Goal: Information Seeking & Learning: Learn about a topic

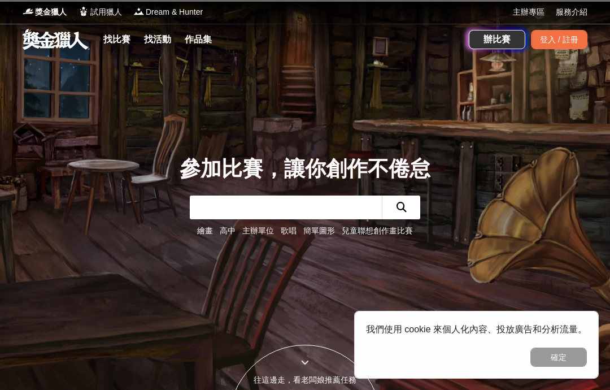
click at [107, 124] on div "參加比賽，讓你創作不倦怠 繪畫 高中 主辦單位 歌唱 簡單圖形 兒童聯想創作畫比賽" at bounding box center [305, 195] width 543 height 390
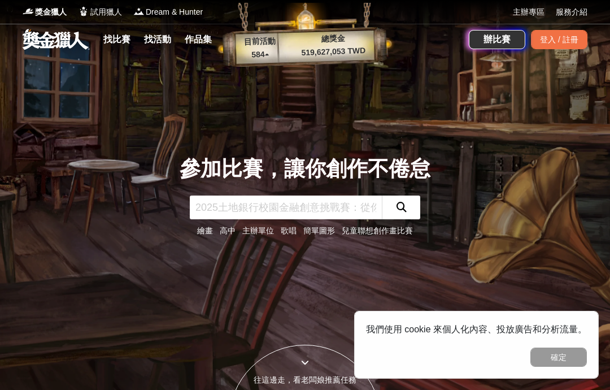
click at [119, 35] on link "找比賽" at bounding box center [117, 40] width 36 height 16
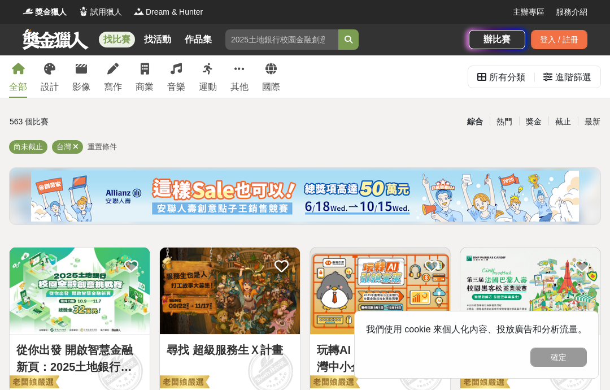
scroll to position [4, 0]
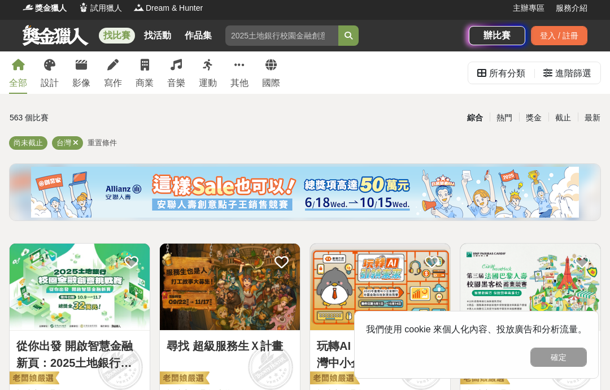
click at [48, 67] on icon at bounding box center [49, 64] width 11 height 11
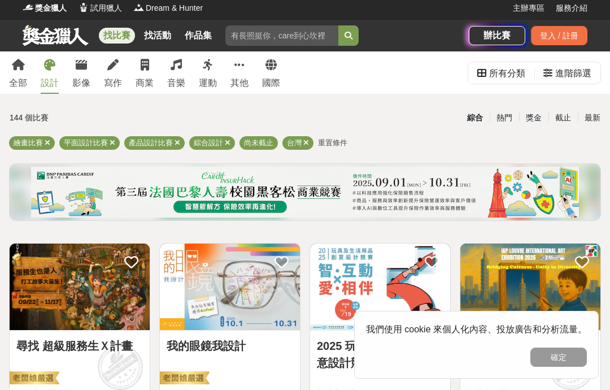
click at [116, 66] on icon at bounding box center [112, 64] width 11 height 11
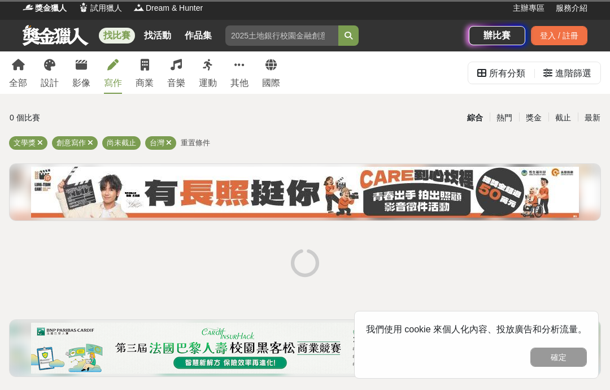
click at [142, 55] on link "商業" at bounding box center [145, 72] width 18 height 42
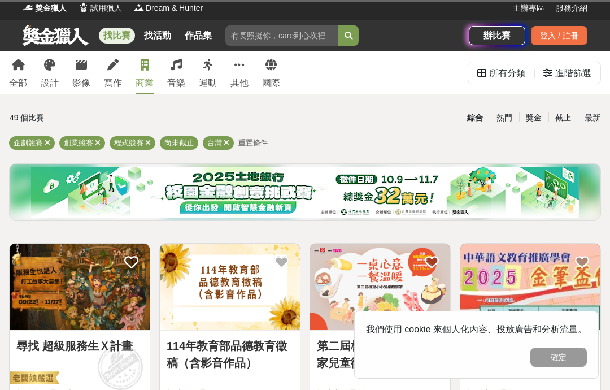
click at [183, 66] on link "音樂" at bounding box center [176, 72] width 18 height 42
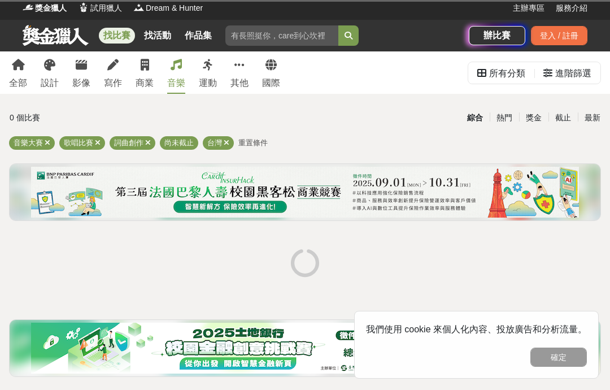
click at [205, 71] on div at bounding box center [208, 64] width 10 height 11
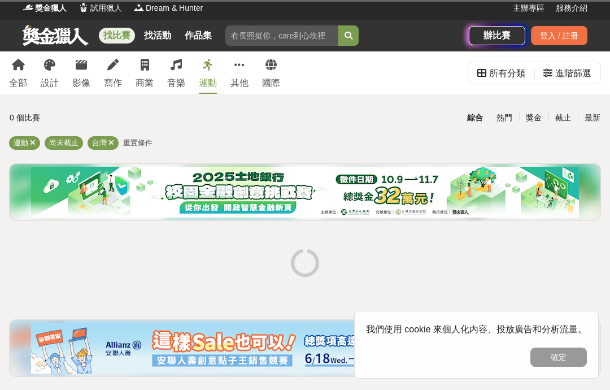
click at [239, 71] on div at bounding box center [240, 64] width 10 height 11
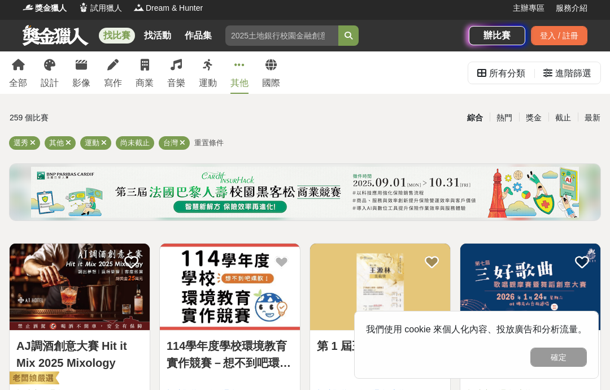
click at [241, 72] on link "其他" at bounding box center [240, 72] width 18 height 42
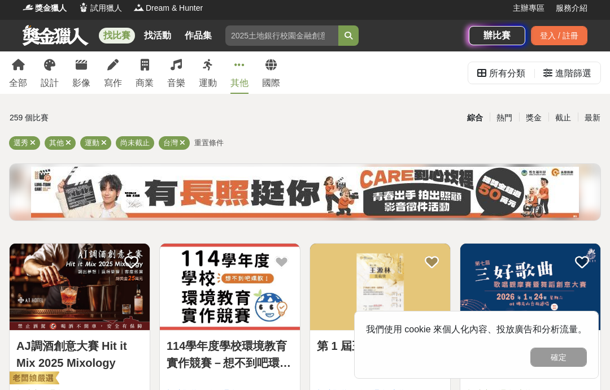
click at [268, 67] on icon at bounding box center [271, 64] width 11 height 11
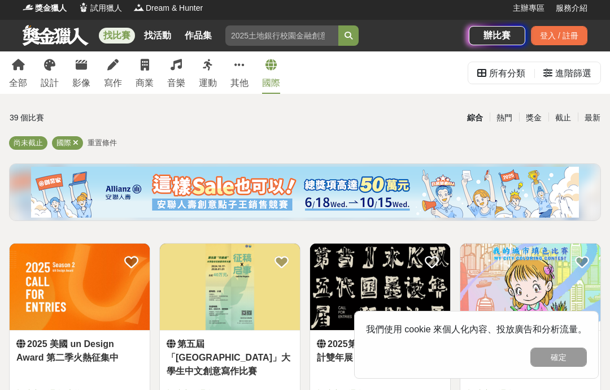
scroll to position [2, 0]
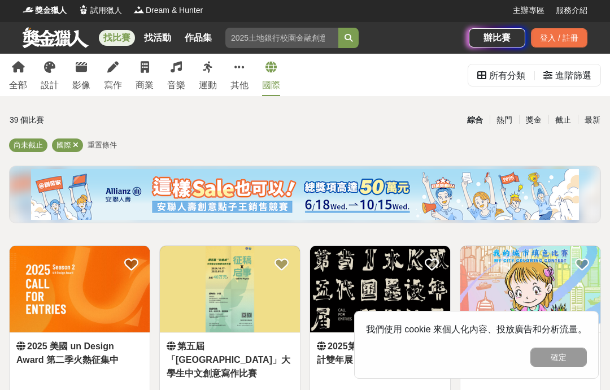
click at [53, 71] on icon at bounding box center [49, 67] width 11 height 11
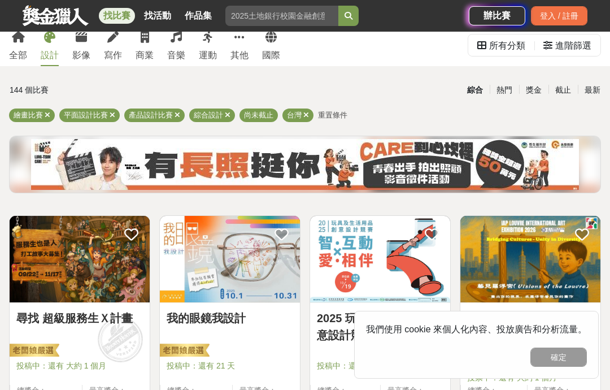
scroll to position [31, 0]
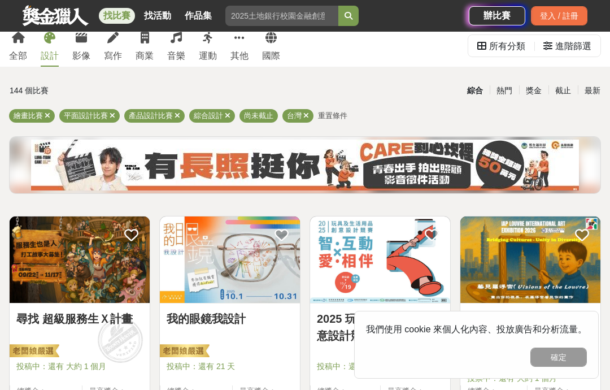
click at [42, 110] on div "繪畫比賽" at bounding box center [32, 116] width 46 height 14
click at [46, 112] on icon at bounding box center [48, 115] width 6 height 7
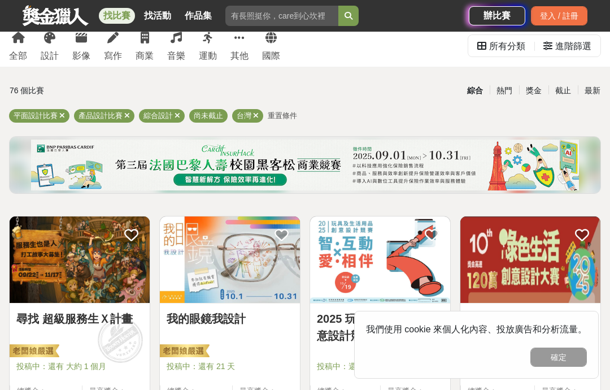
click at [60, 118] on icon at bounding box center [62, 115] width 6 height 7
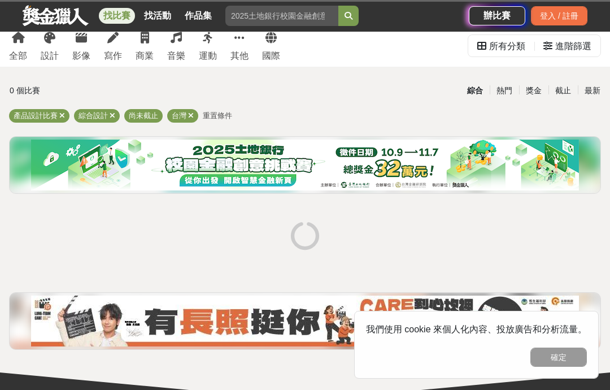
click at [113, 115] on icon at bounding box center [113, 115] width 6 height 7
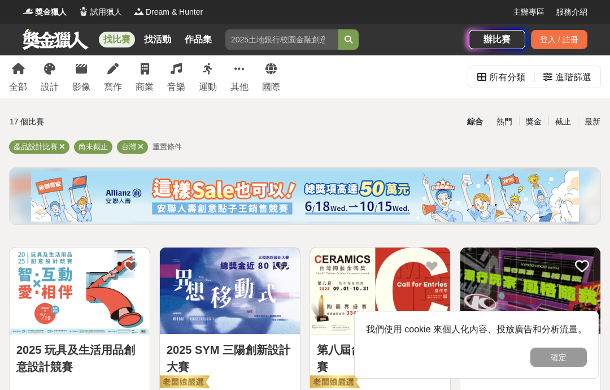
click at [164, 150] on span "重置條件" at bounding box center [167, 146] width 29 height 8
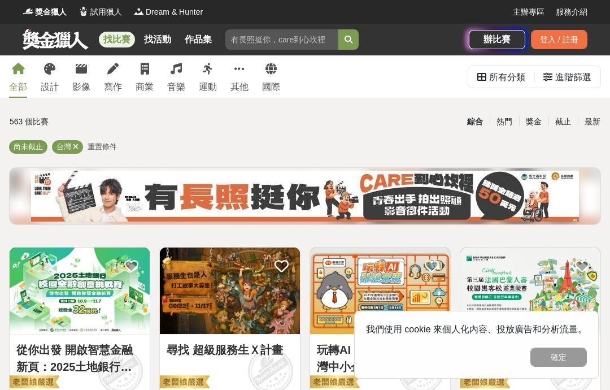
click at [48, 80] on div "設計" at bounding box center [50, 87] width 18 height 14
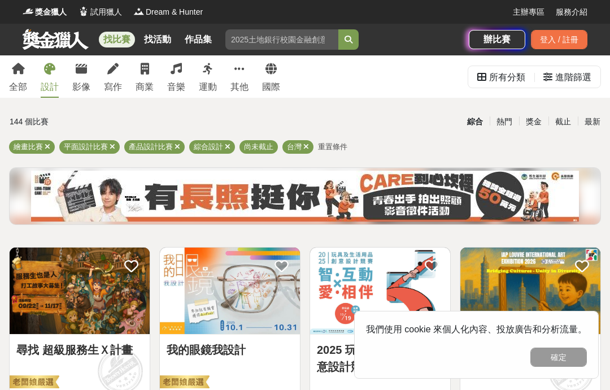
click at [17, 66] on icon at bounding box center [18, 68] width 13 height 11
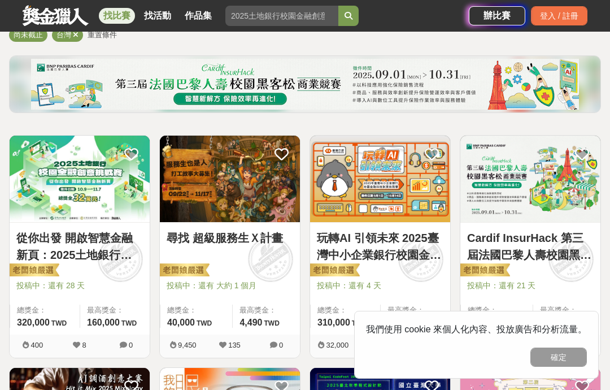
scroll to position [111, 0]
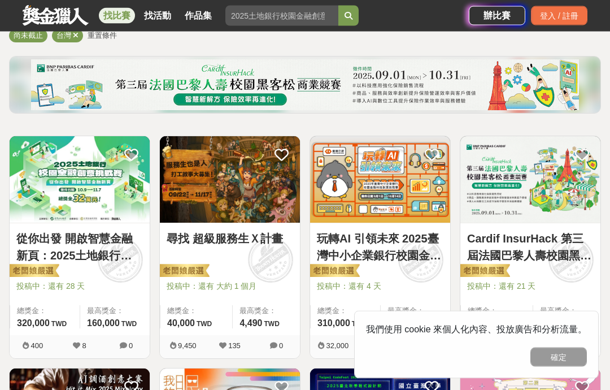
click at [407, 261] on link "玩轉AI 引領未來 2025臺灣中小企業銀行校園金融科技創意挑戰賽" at bounding box center [380, 248] width 127 height 34
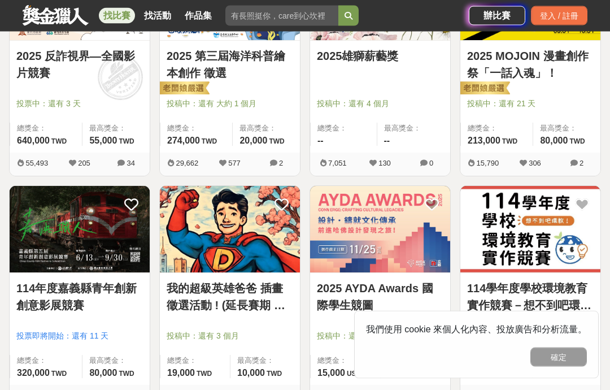
scroll to position [1222, 0]
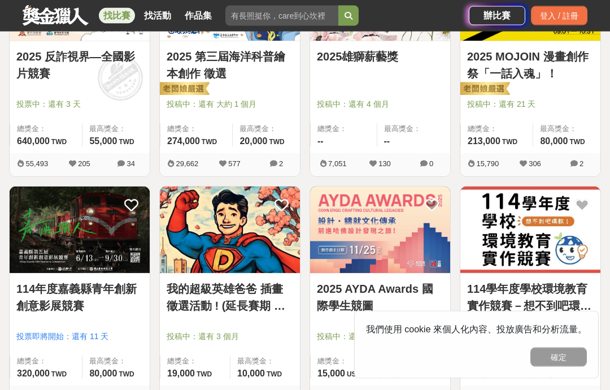
click at [196, 285] on link "我的超級英雄爸爸 插畫徵選活動 ! (延長賽期 請各位踴躍參與)" at bounding box center [230, 298] width 127 height 34
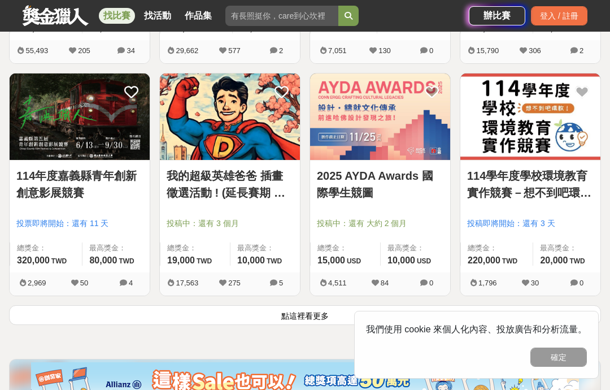
scroll to position [1329, 0]
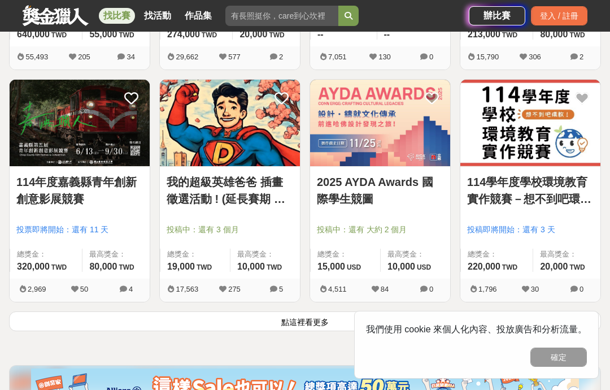
click at [280, 94] on icon at bounding box center [282, 98] width 14 height 14
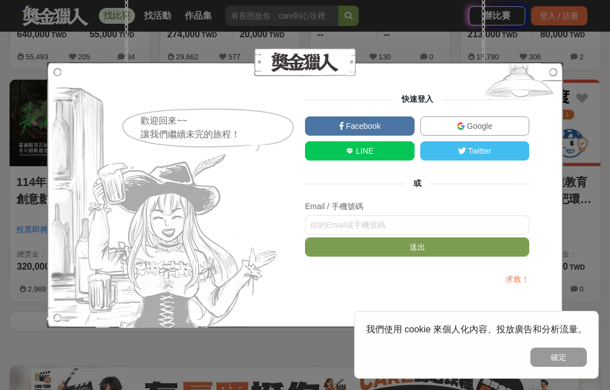
click at [581, 134] on div "歡迎回來~~ 讓我們繼續未完的旅程！ 快速登入 Facebook Google LINE Twitter 或 Email / 手機號碼 送出 求救！" at bounding box center [305, 195] width 610 height 390
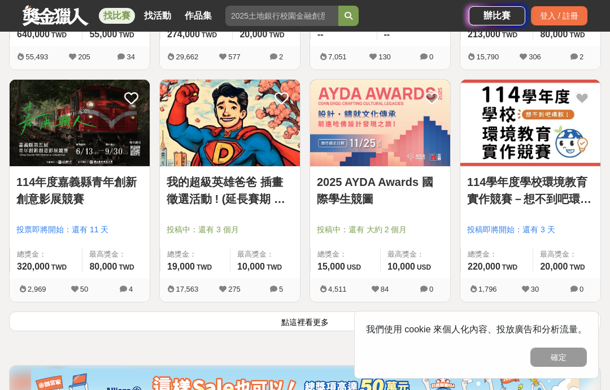
click at [280, 96] on icon at bounding box center [282, 98] width 14 height 14
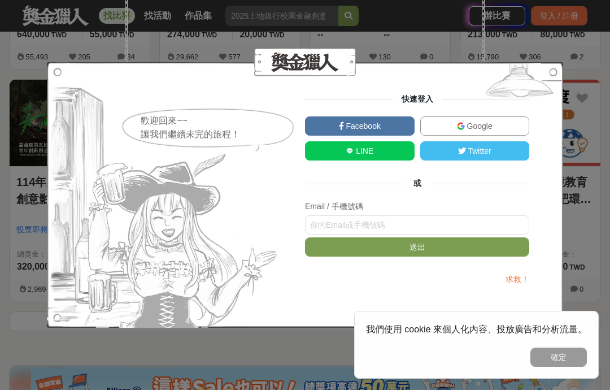
click at [580, 92] on div "歡迎回來~~ 讓我們繼續未完的旅程！ 快速登入 Facebook Google LINE Twitter 或 Email / 手機號碼 送出 求救！" at bounding box center [305, 195] width 610 height 390
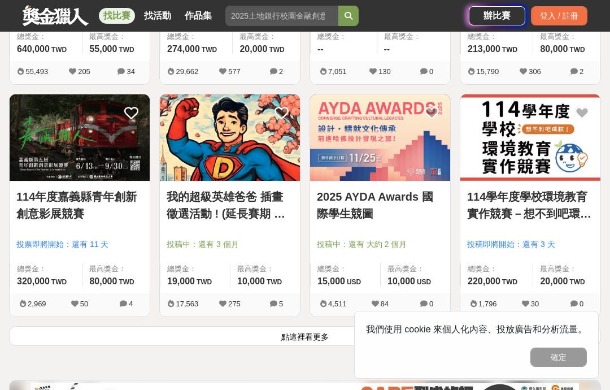
scroll to position [1314, 0]
click at [271, 237] on div "我的超級英雄爸爸 插畫徵選活動 ! (延長賽期 請各位踴躍參與) 投稿中：還有 3 個月 總獎金： 19,000 19,000 TWD 最高獎金： 10,00…" at bounding box center [230, 238] width 140 height 112
click at [265, 203] on link "我的超級英雄爸爸 插畫徵選活動 ! (延長賽期 請各位踴躍參與)" at bounding box center [230, 206] width 127 height 34
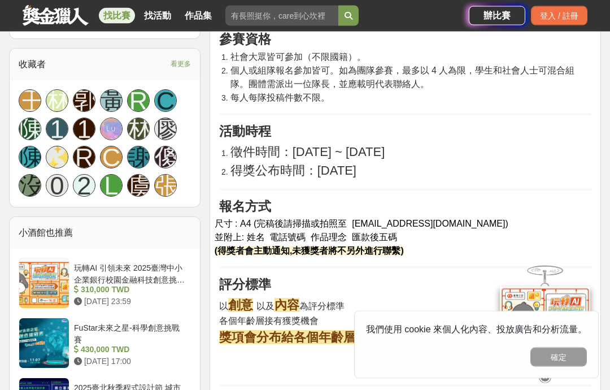
scroll to position [762, 0]
